Goal: Check status: Check status

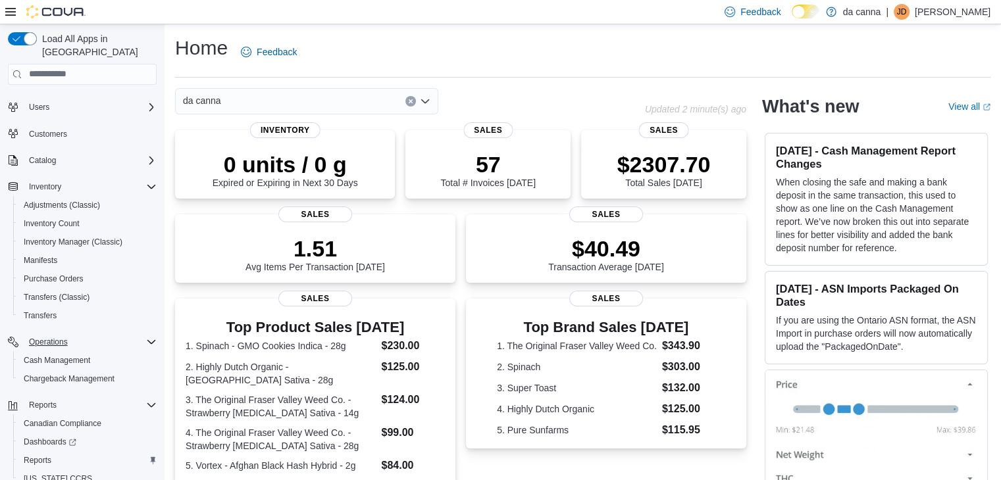
scroll to position [74, 0]
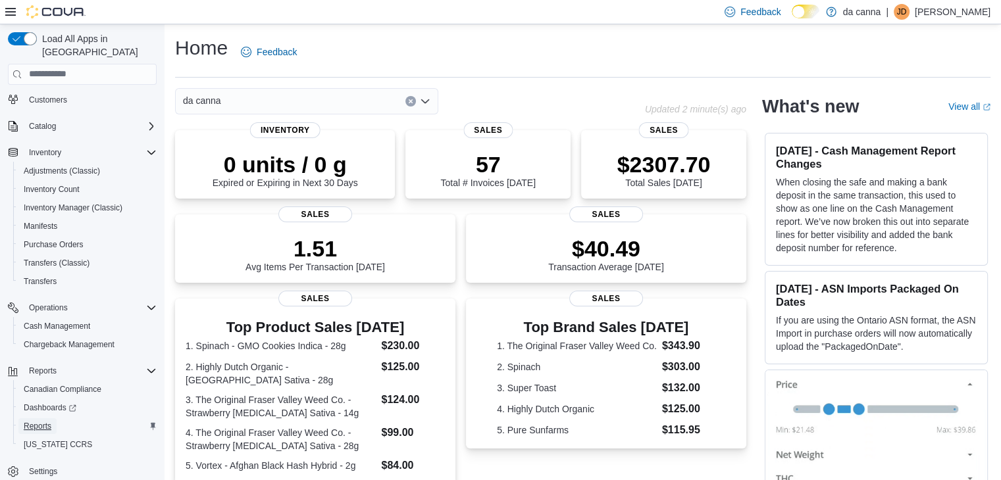
click at [46, 421] on span "Reports" at bounding box center [38, 426] width 28 height 11
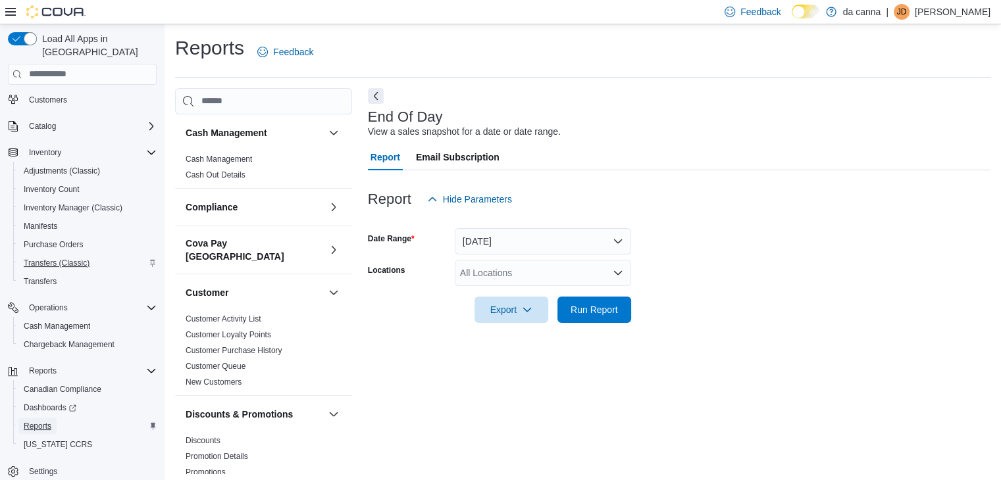
scroll to position [5, 0]
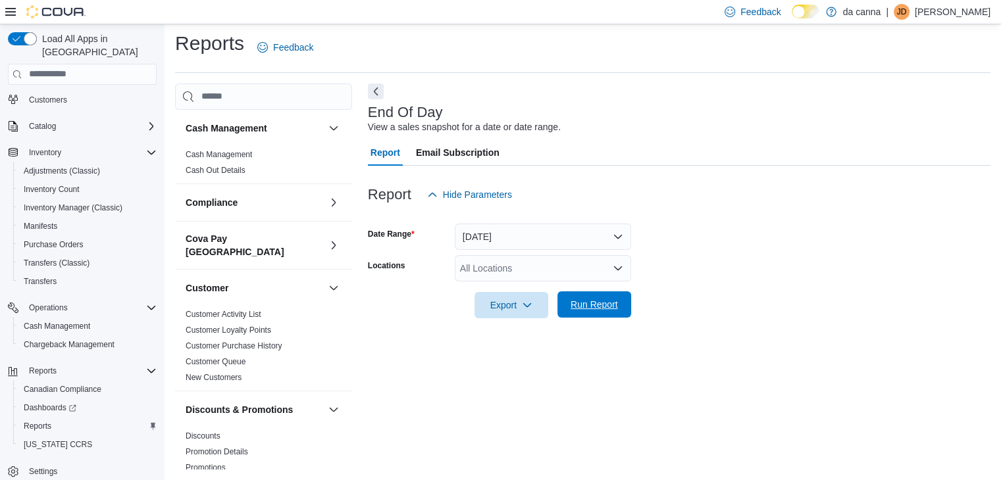
click at [613, 292] on span "Run Report" at bounding box center [594, 304] width 58 height 26
